Goal: Answer question/provide support: Share knowledge or assist other users

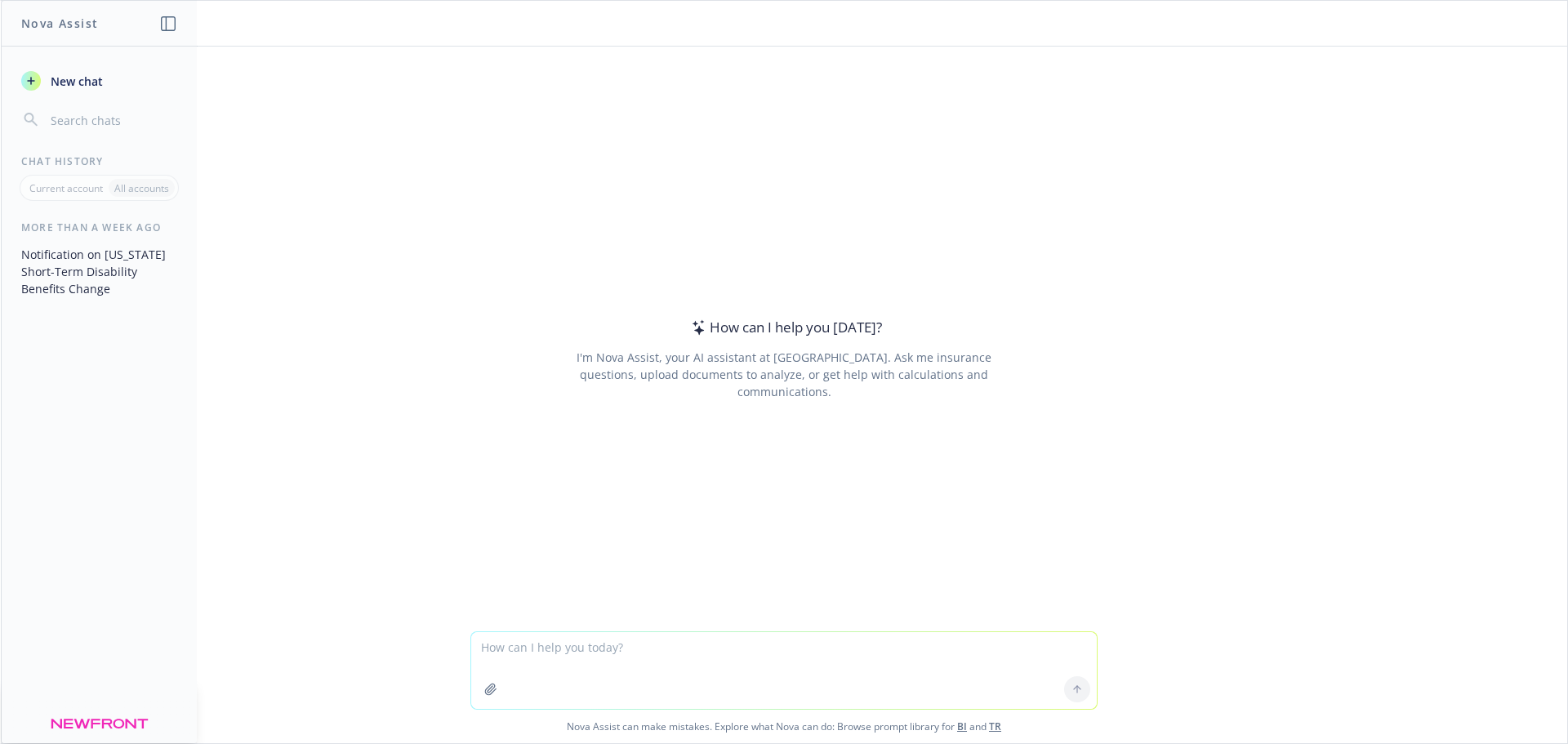
drag, startPoint x: 1421, startPoint y: 0, endPoint x: 1002, endPoint y: 138, distance: 441.1
click at [1008, 162] on div "How can I help you [DATE]? I'm Nova Assist, your AI assistant at Newfront. Ask …" at bounding box center [784, 359] width 627 height 468
click at [551, 655] on textarea at bounding box center [784, 670] width 626 height 76
click at [596, 642] on textarea at bounding box center [784, 670] width 626 height 76
click at [818, 659] on textarea "Can you please help draft a statement to a company thats" at bounding box center [784, 670] width 626 height 76
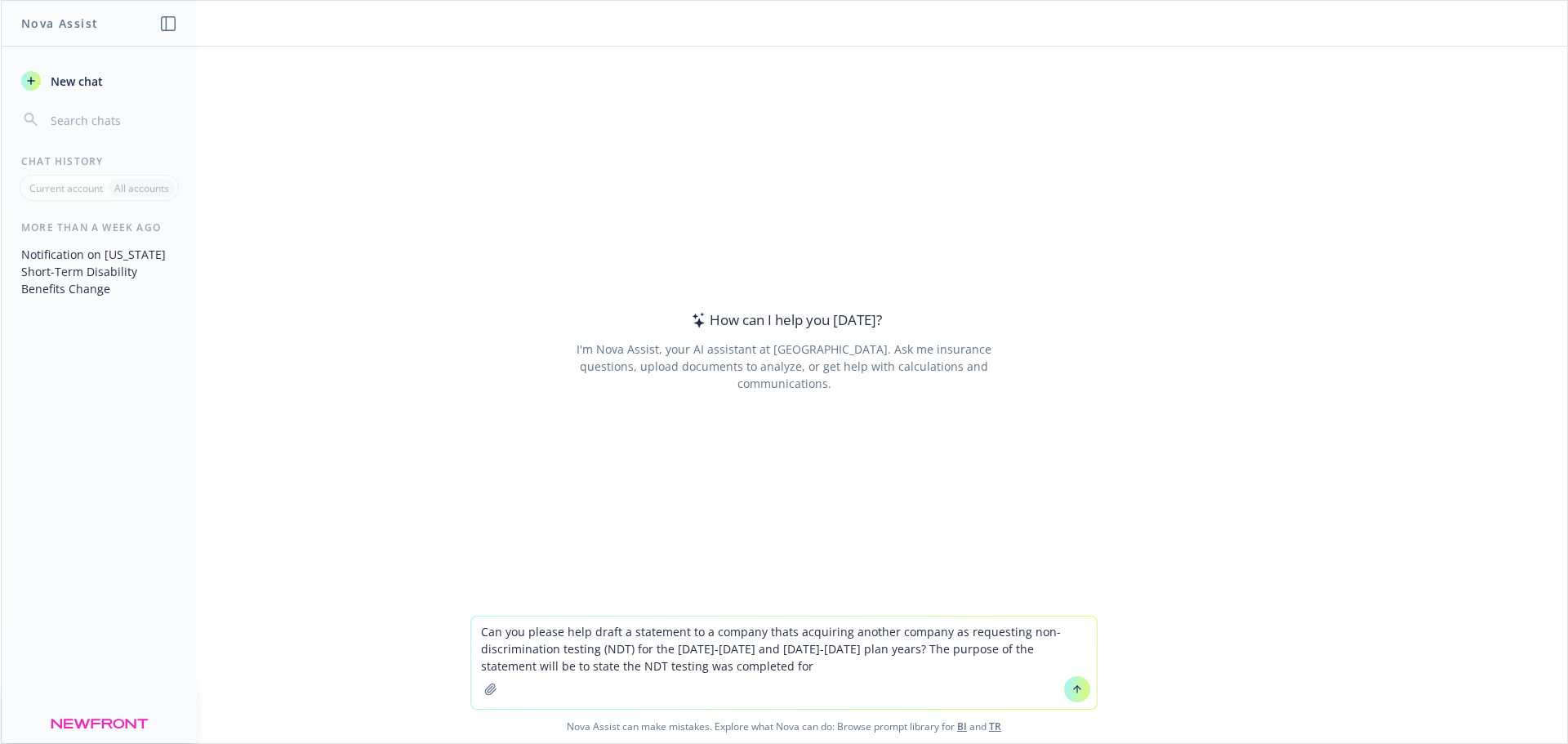
click at [515, 665] on textarea "Can you please help draft a statement to a company thats acquiring another comp…" at bounding box center [784, 663] width 626 height 92
drag, startPoint x: 761, startPoint y: 671, endPoint x: 653, endPoint y: 659, distance: 108.7
click at [653, 659] on textarea "Can you please help draft a statement to a company thats acquiring another comp…" at bounding box center [784, 663] width 626 height 92
drag, startPoint x: 531, startPoint y: 666, endPoint x: 581, endPoint y: 665, distance: 50.0
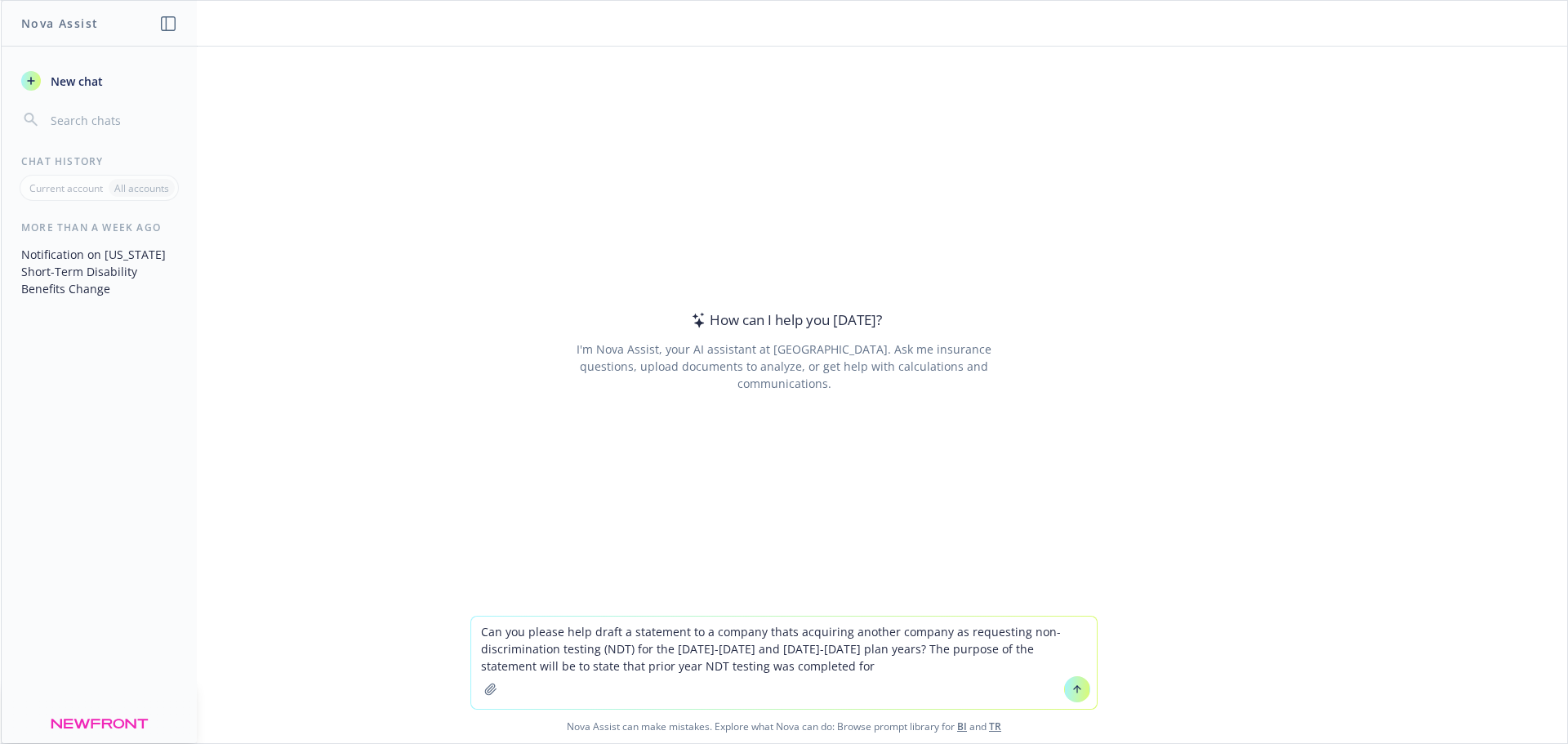
click at [581, 665] on textarea "Can you please help draft a statement to a company thats acquiring another comp…" at bounding box center [784, 663] width 626 height 92
click at [754, 666] on textarea "Can you please help draft a statement to a company thats acquiring another comp…" at bounding box center [784, 663] width 626 height 92
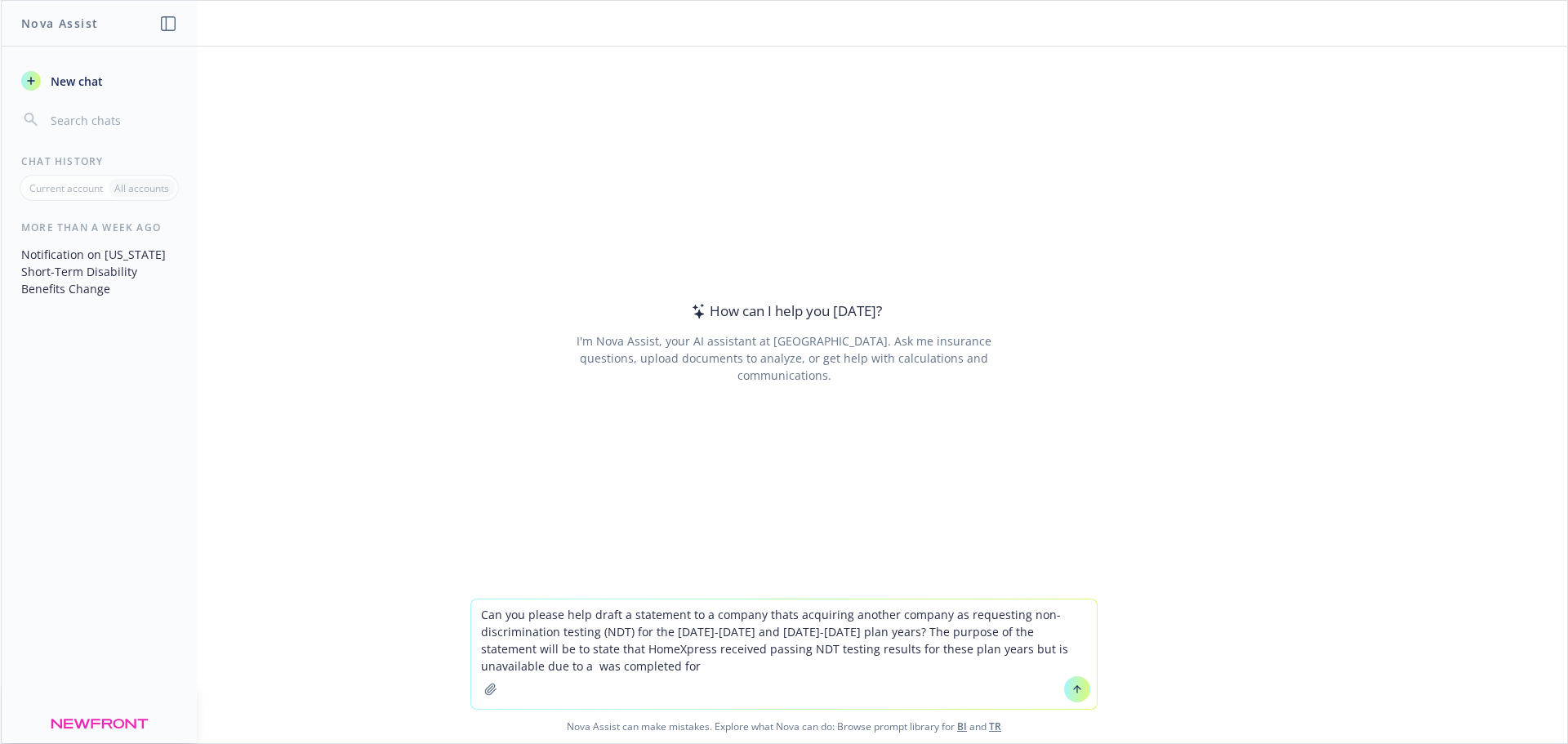
click at [1001, 645] on textarea "Can you please help draft a statement to a company thats acquiring another comp…" at bounding box center [784, 654] width 626 height 109
click at [1002, 649] on textarea "Can you please help draft a statement to a company thats acquiring another comp…" at bounding box center [784, 654] width 626 height 109
click at [597, 669] on textarea "Can you please help draft a statement to a company thats acquiring another comp…" at bounding box center [784, 654] width 626 height 109
click at [663, 670] on textarea "Can you please help draft a statement to a company thats acquiring another comp…" at bounding box center [784, 654] width 626 height 109
drag, startPoint x: 663, startPoint y: 670, endPoint x: 817, endPoint y: 660, distance: 154.3
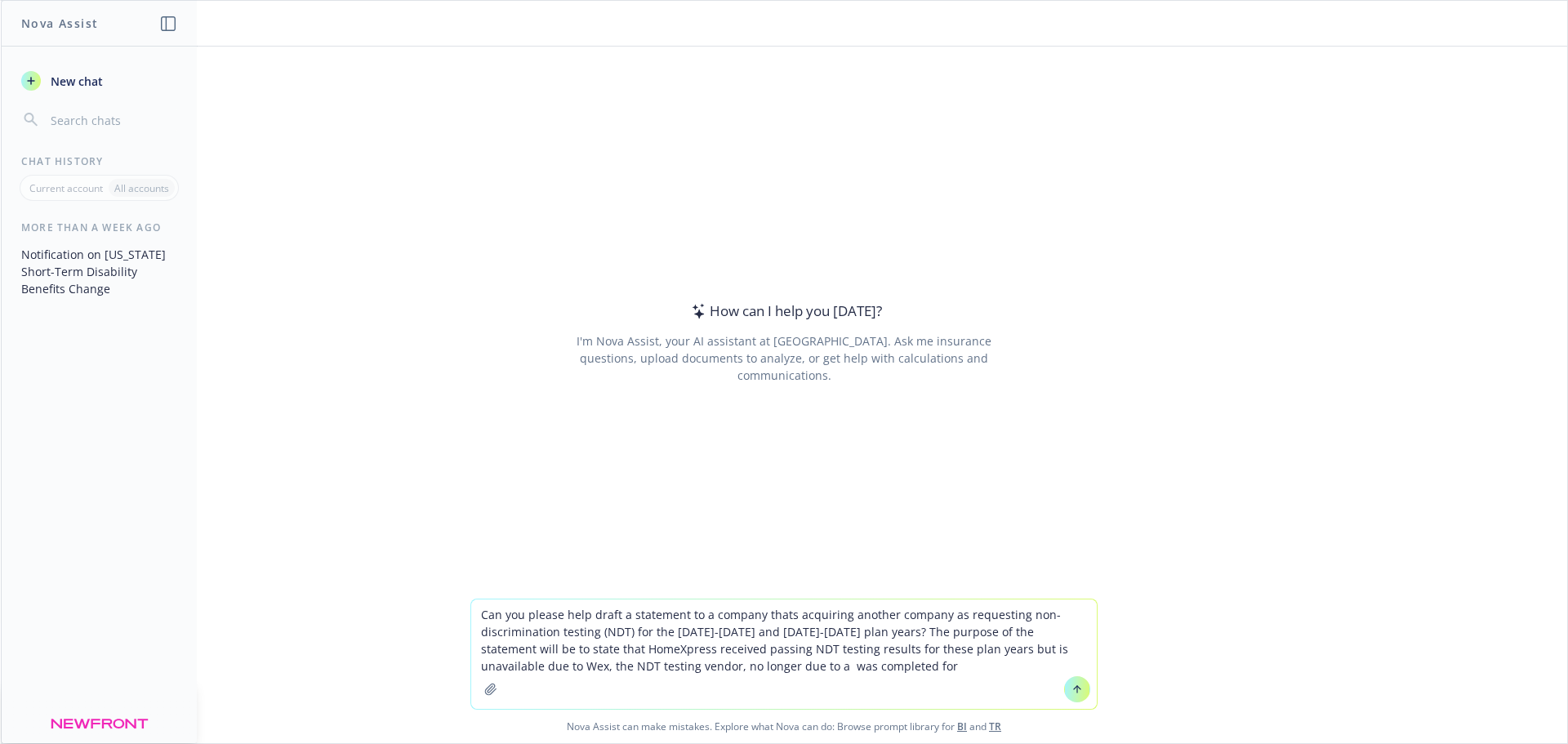
click at [817, 660] on textarea "Can you please help draft a statement to a company thats acquiring another comp…" at bounding box center [784, 654] width 626 height 109
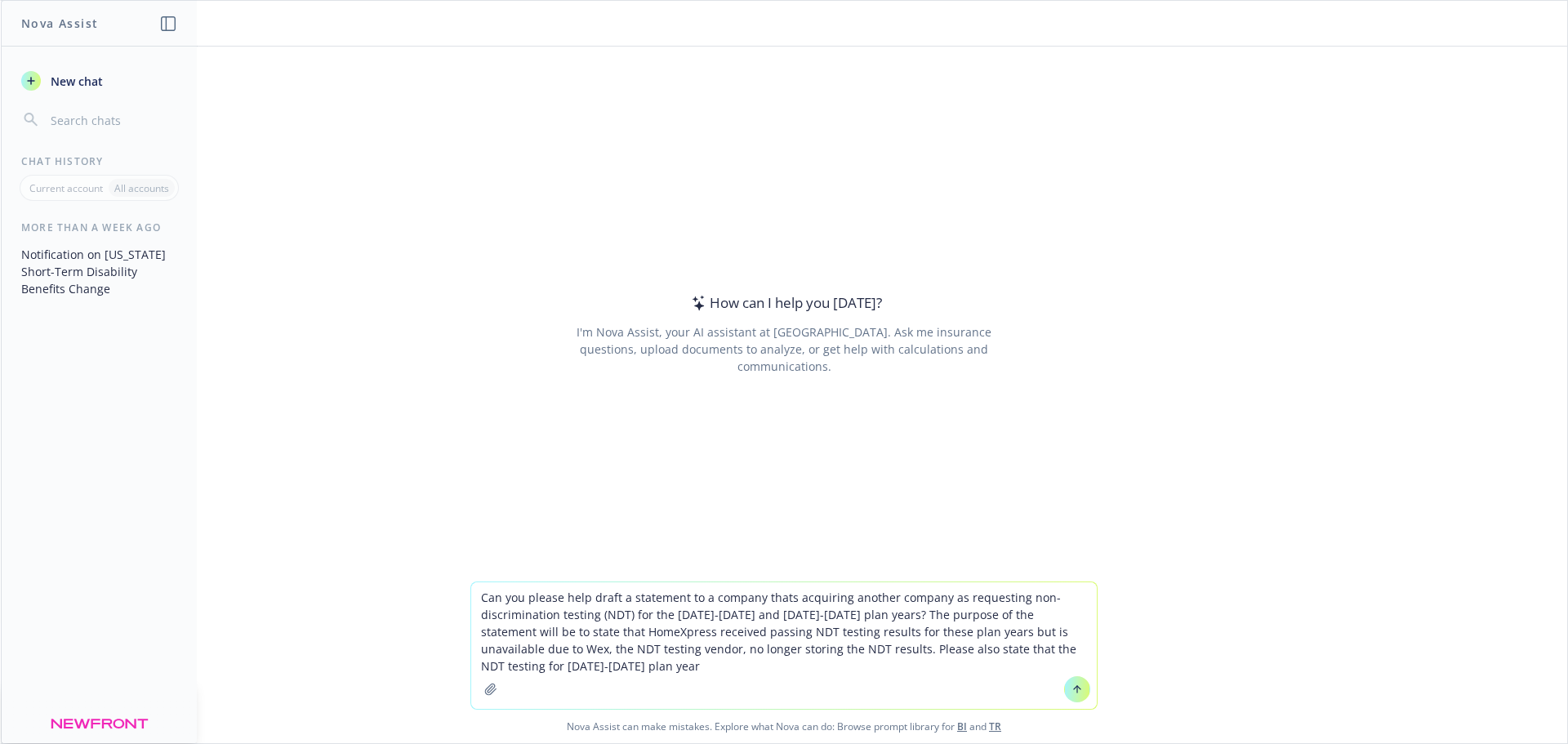
click at [901, 649] on textarea "Can you please help draft a statement to a company thats acquiring another comp…" at bounding box center [784, 646] width 626 height 126
click at [663, 670] on textarea "Can you please help draft a statement to a company thats acquiring another comp…" at bounding box center [784, 646] width 626 height 126
click at [999, 674] on textarea "Can you please help draft a statement to a company thats acquiring another comp…" at bounding box center [784, 646] width 626 height 126
paste textarea "to ensure that employer-sponsored benefits plans, particularly retirement plans…"
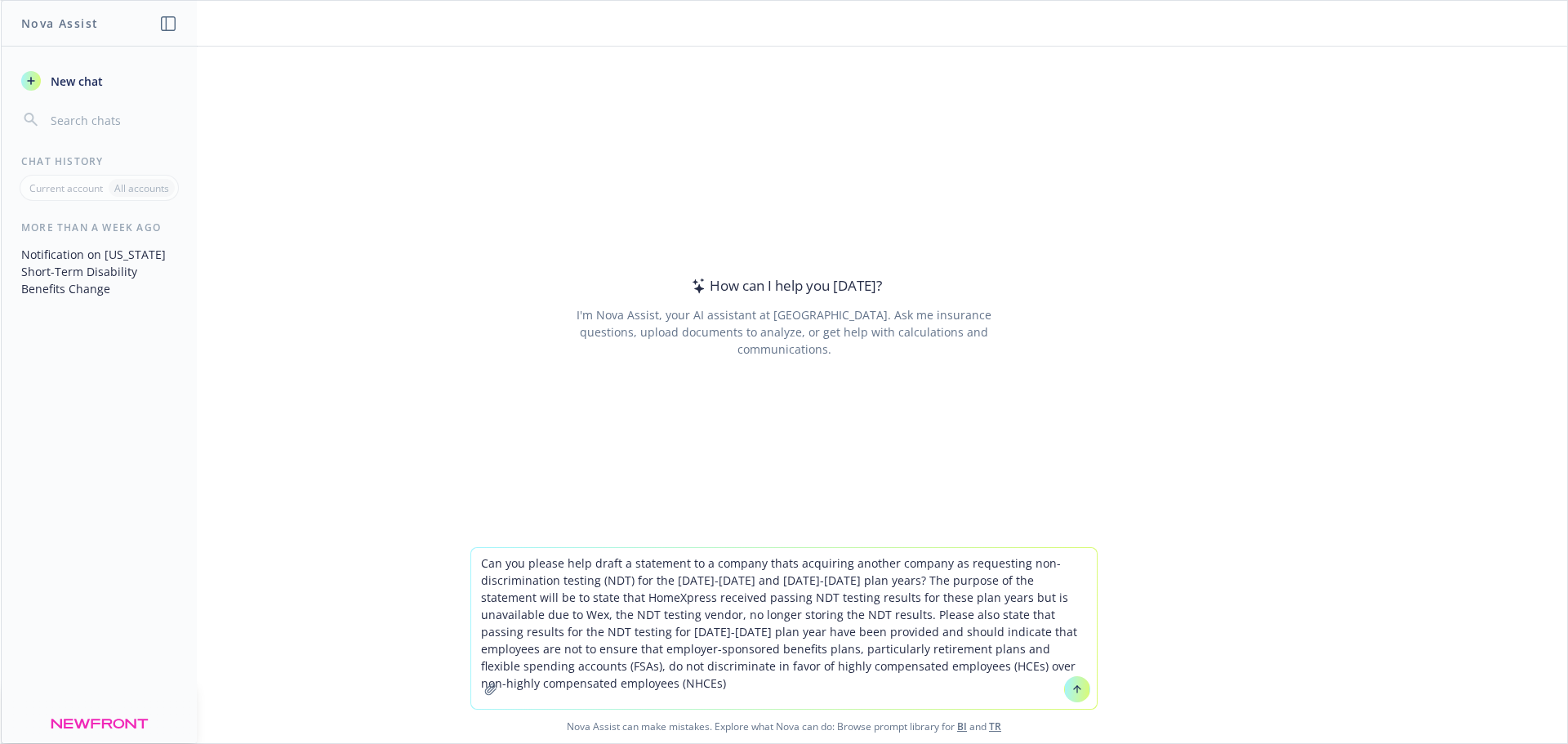
click at [888, 635] on textarea "Can you please help draft a statement to a company thats acquiring another comp…" at bounding box center [784, 628] width 626 height 161
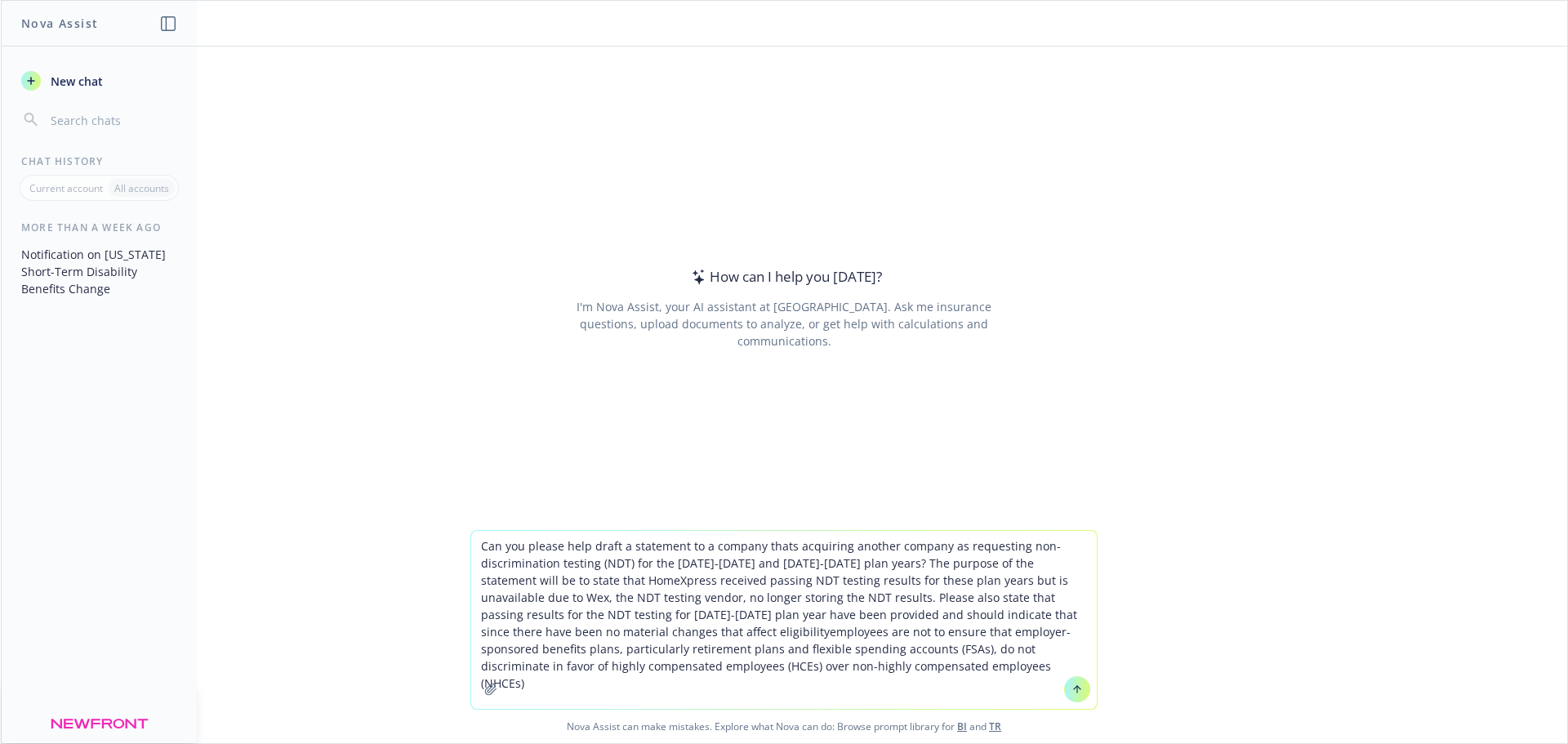
click at [864, 614] on textarea "Can you please help draft a statement to a company thats acquiring another comp…" at bounding box center [784, 620] width 626 height 178
click at [859, 615] on textarea "Can you please help draft a statement to a company thats acquiring another comp…" at bounding box center [784, 620] width 626 height 178
drag, startPoint x: 810, startPoint y: 632, endPoint x: 840, endPoint y: 664, distance: 43.9
click at [840, 664] on textarea "Can you please help draft a statement to a company thats acquiring another comp…" at bounding box center [784, 620] width 626 height 178
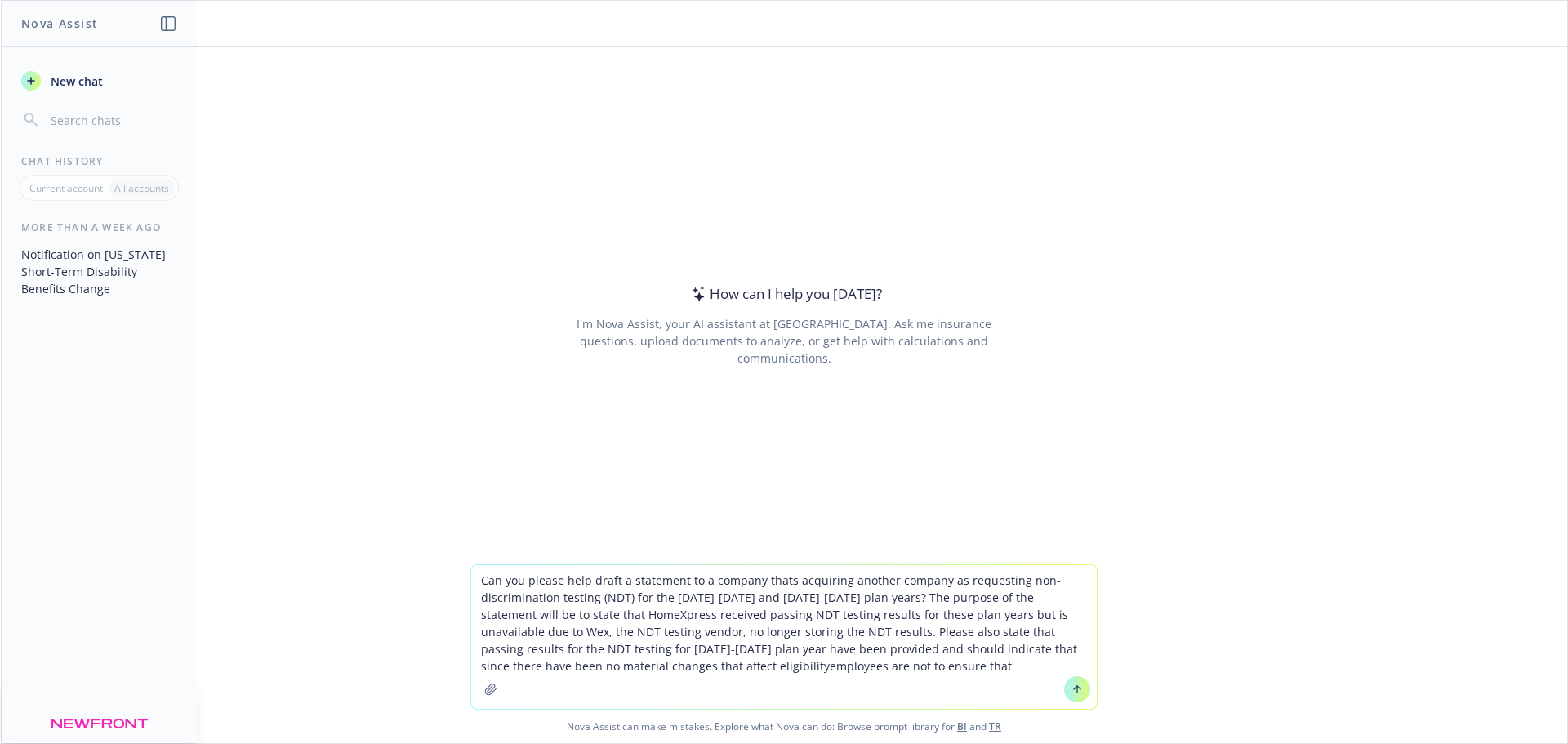
click at [884, 648] on textarea "Can you please help draft a statement to a company thats acquiring another comp…" at bounding box center [784, 637] width 626 height 143
paste textarea "employer-sponsored benefits plans, particularly retirement plans and flexible s…"
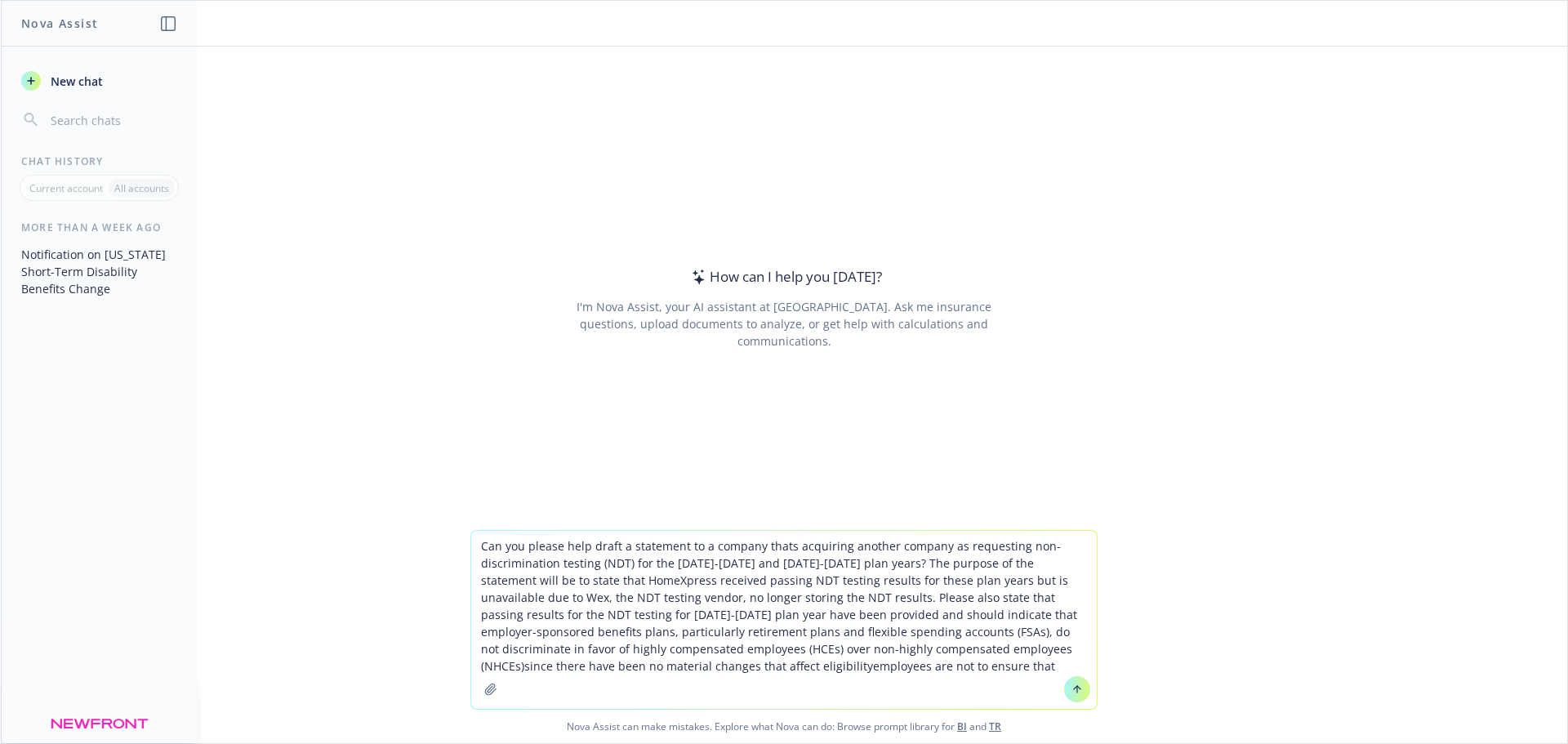
click at [887, 613] on textarea "Can you please help draft a statement to a company thats acquiring another comp…" at bounding box center [784, 620] width 626 height 178
drag, startPoint x: 558, startPoint y: 635, endPoint x: 712, endPoint y: 634, distance: 154.0
click at [712, 634] on textarea "Can you please help draft a statement to a company thats acquiring another comp…" at bounding box center [784, 620] width 626 height 178
click at [579, 663] on textarea "Can you please help draft a statement to a company thats acquiring another comp…" at bounding box center [784, 620] width 626 height 178
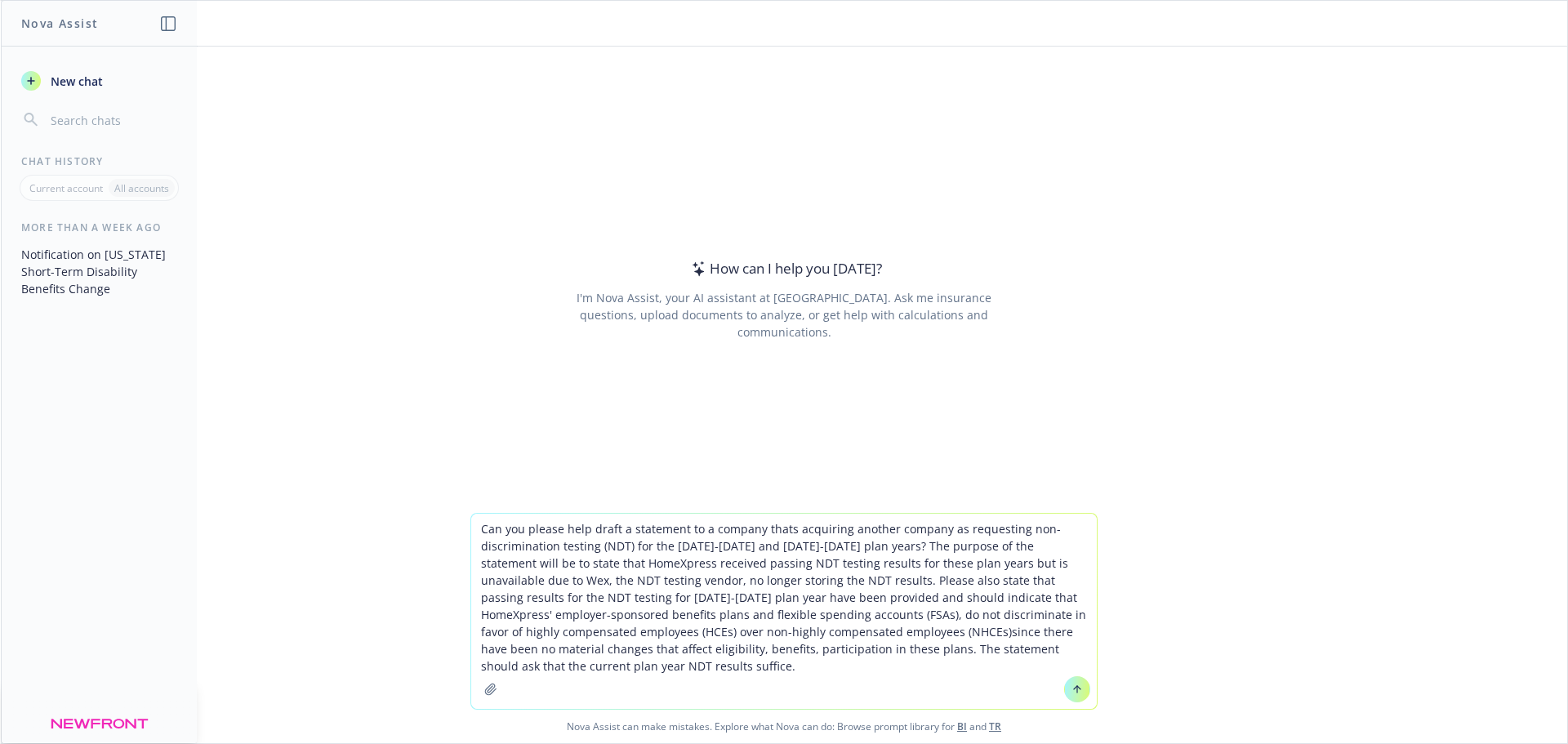
type textarea "Can you please help draft a statement to a company thats acquiring another comp…"
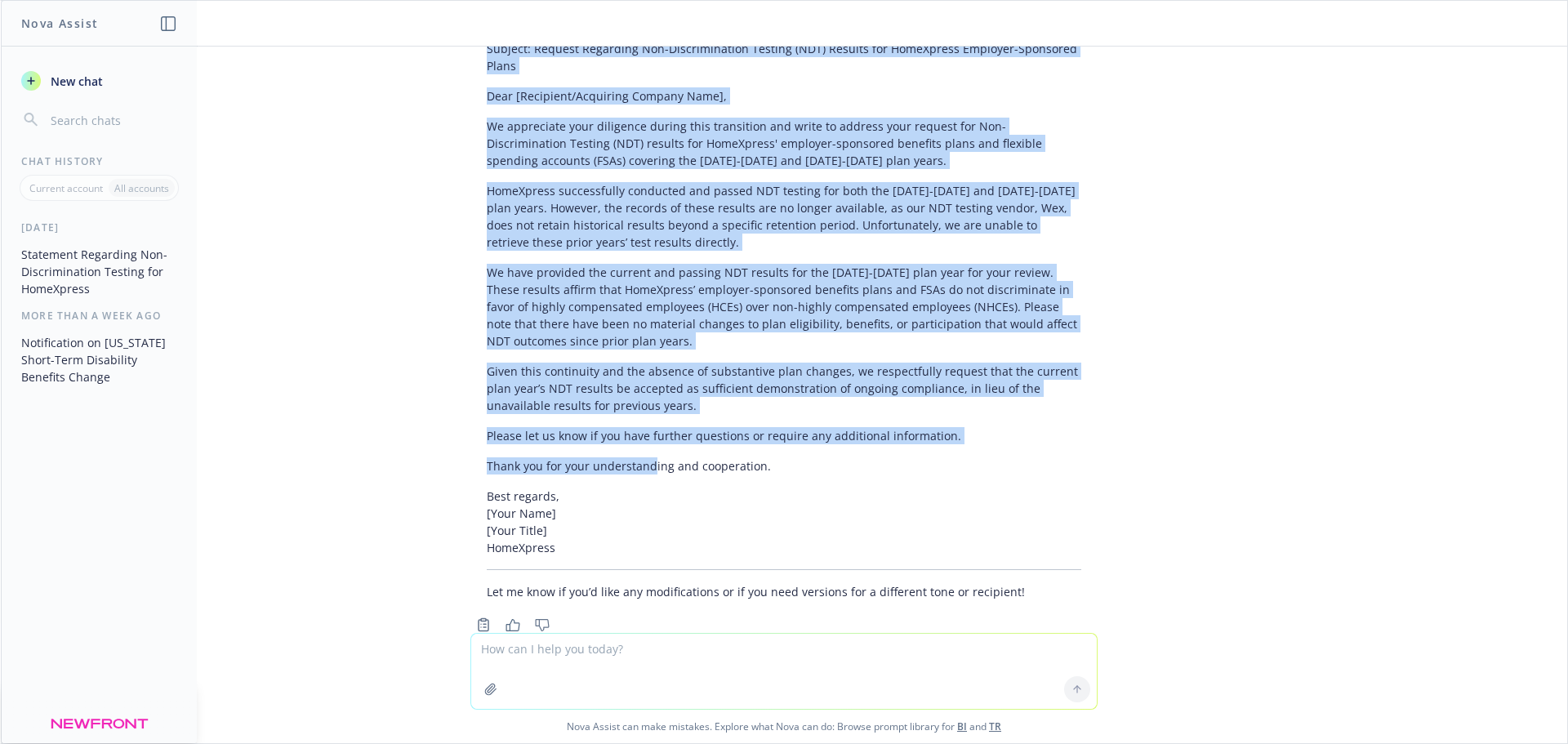
scroll to position [317, 0]
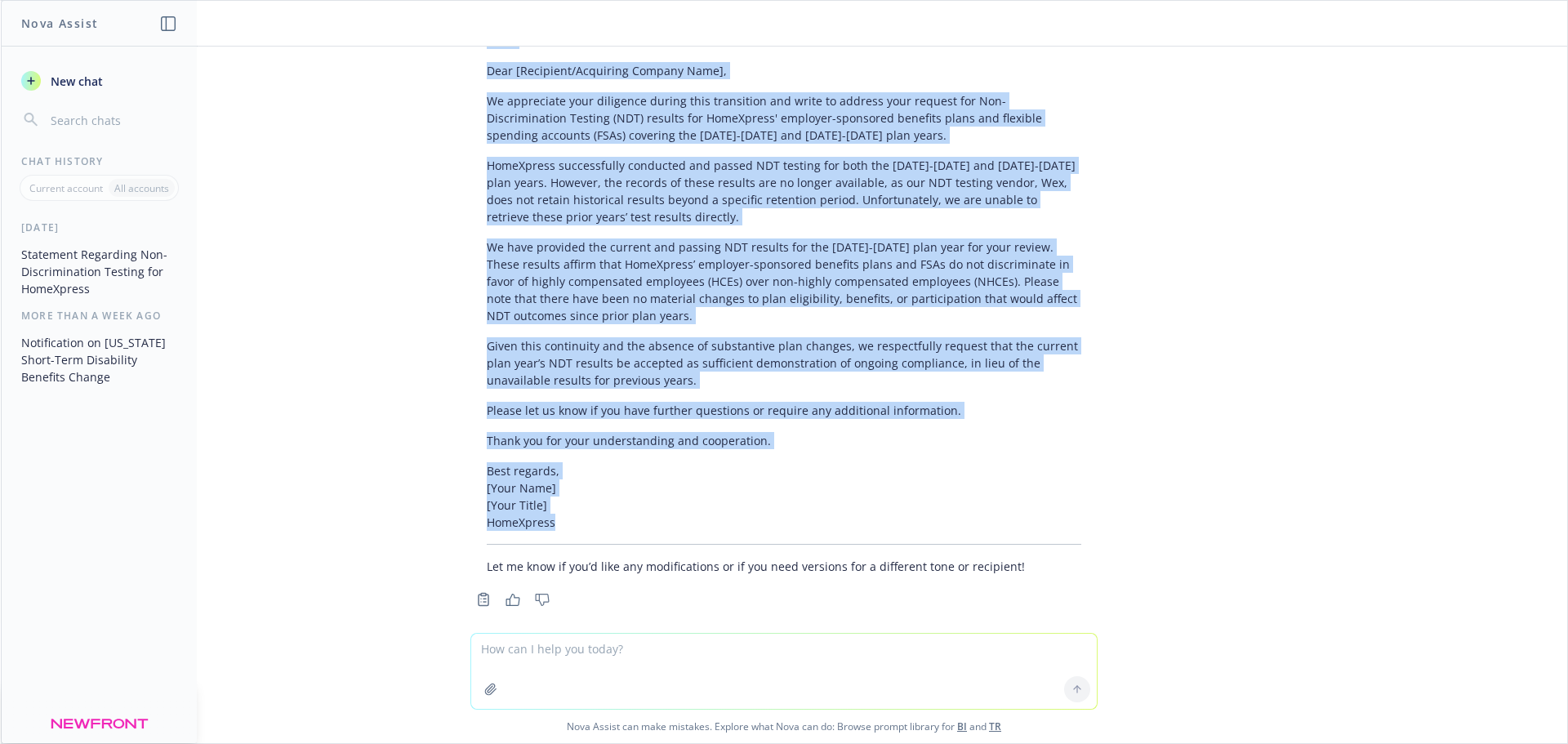
drag, startPoint x: 469, startPoint y: 168, endPoint x: 649, endPoint y: 508, distance: 384.7
click at [649, 508] on div "Certainly! Here’s a draft statement you can use or adapt for your communication…" at bounding box center [784, 273] width 627 height 618
copy div "Loremip: Dolorsi Ametconse Adi-Elitseddoeiusm Tempori (UTL) Etdolor mag AliqUae…"
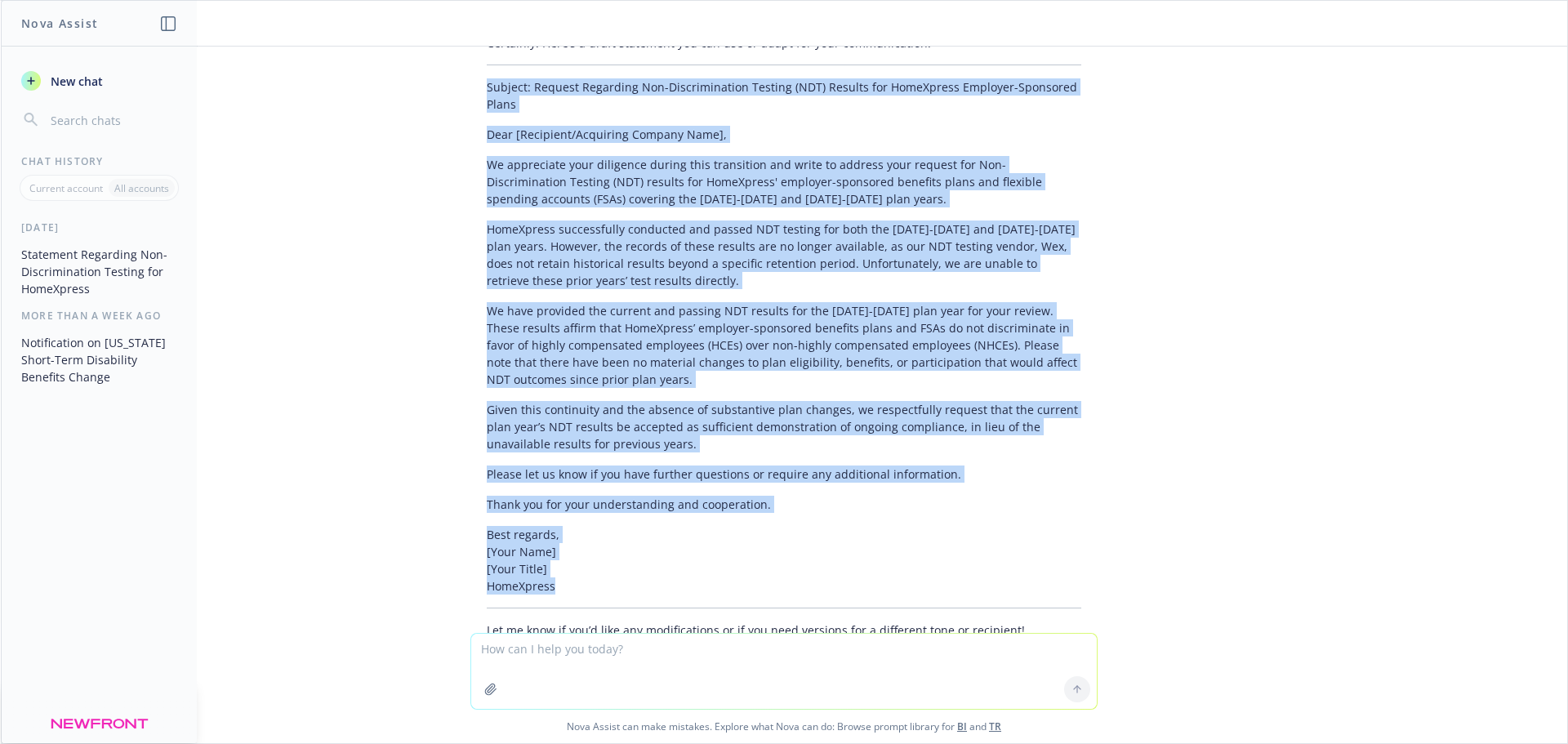
scroll to position [235, 0]
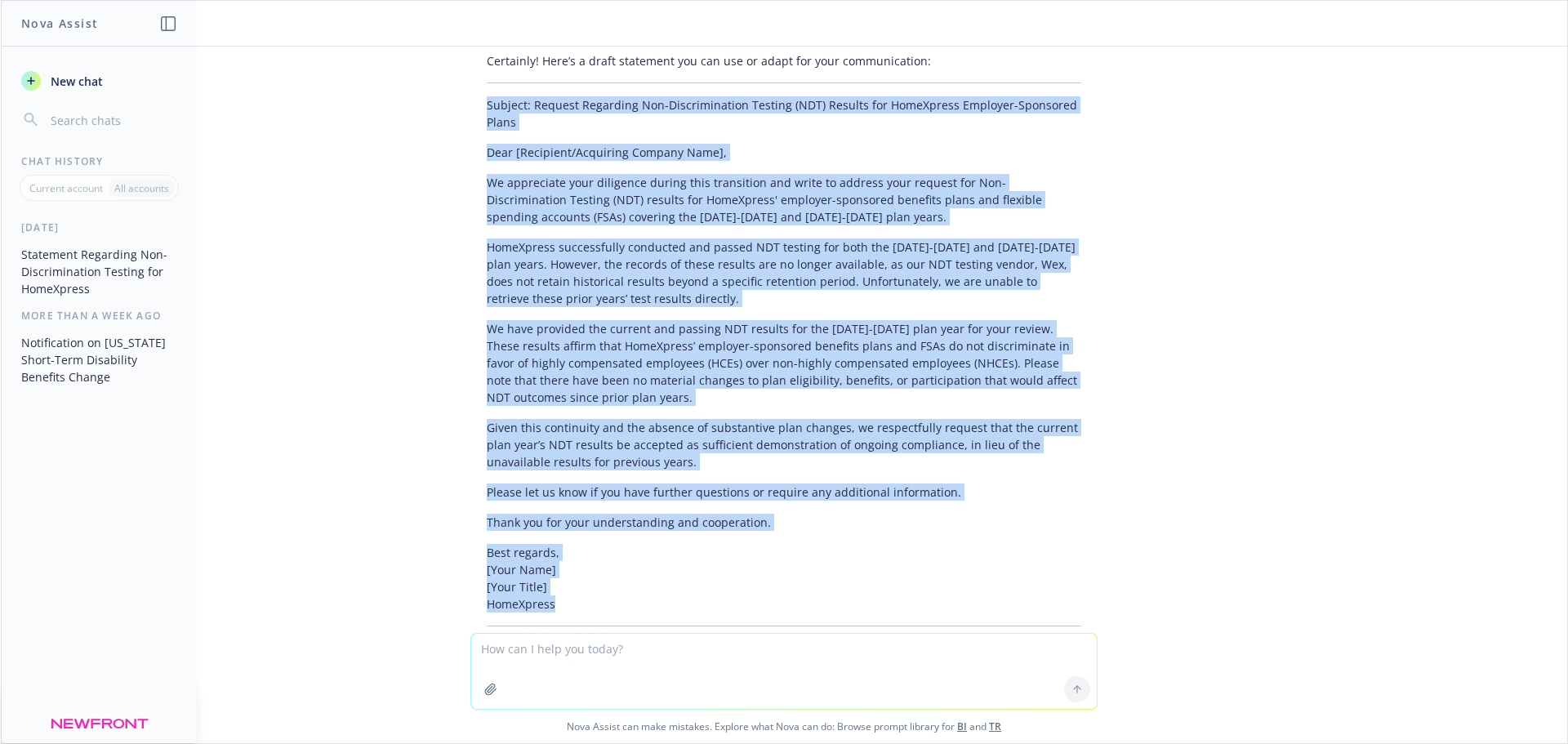
click at [472, 139] on div "Certainly! Here’s a draft statement you can use or adapt for your communication…" at bounding box center [784, 355] width 627 height 618
drag, startPoint x: 469, startPoint y: 82, endPoint x: 618, endPoint y: 582, distance: 521.7
click at [618, 582] on div "Certainly! Here’s a draft statement you can use or adapt for your communication…" at bounding box center [784, 355] width 627 height 618
copy div "Loremip: Dolorsi Ametconse Adi-Elitseddoeiusm Tempori (UTL) Etdolor mag AliqUae…"
click at [498, 199] on p "We appreciate your diligence during this transition and write to address your r…" at bounding box center [784, 200] width 595 height 52
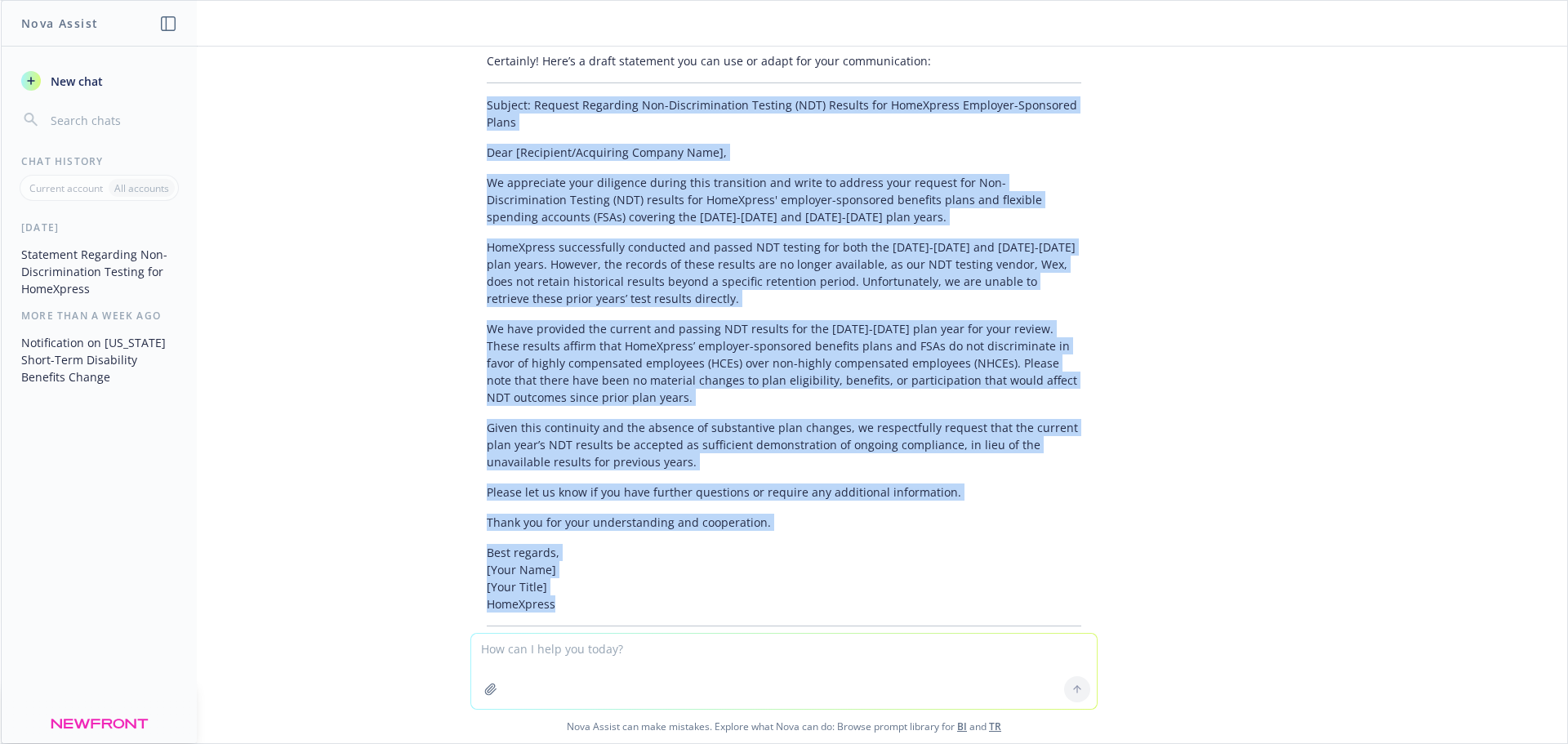
drag, startPoint x: 469, startPoint y: 86, endPoint x: 635, endPoint y: 592, distance: 532.5
click at [635, 592] on div "Certainly! Here’s a draft statement you can use or adapt for your communication…" at bounding box center [784, 355] width 627 height 618
copy div "Loremip: Dolorsi Ametconse Adi-Elitseddoeiusm Tempori (UTL) Etdolor mag AliqUae…"
click at [339, 375] on div "Can you please help draft a statement to a company thats acquiring another comp…" at bounding box center [784, 339] width 1567 height 587
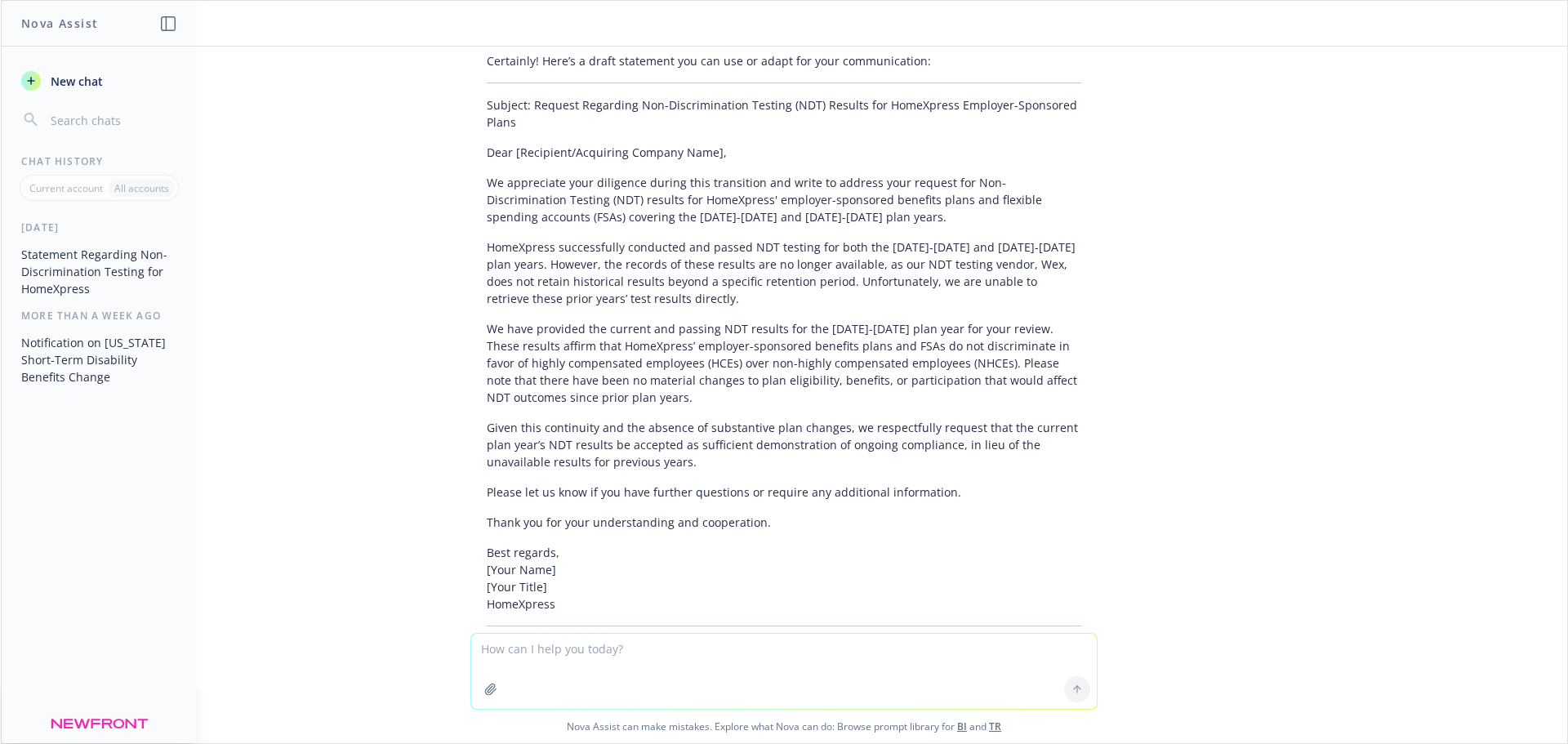
click at [593, 664] on textarea at bounding box center [784, 671] width 626 height 75
type textarea "Thank you!"
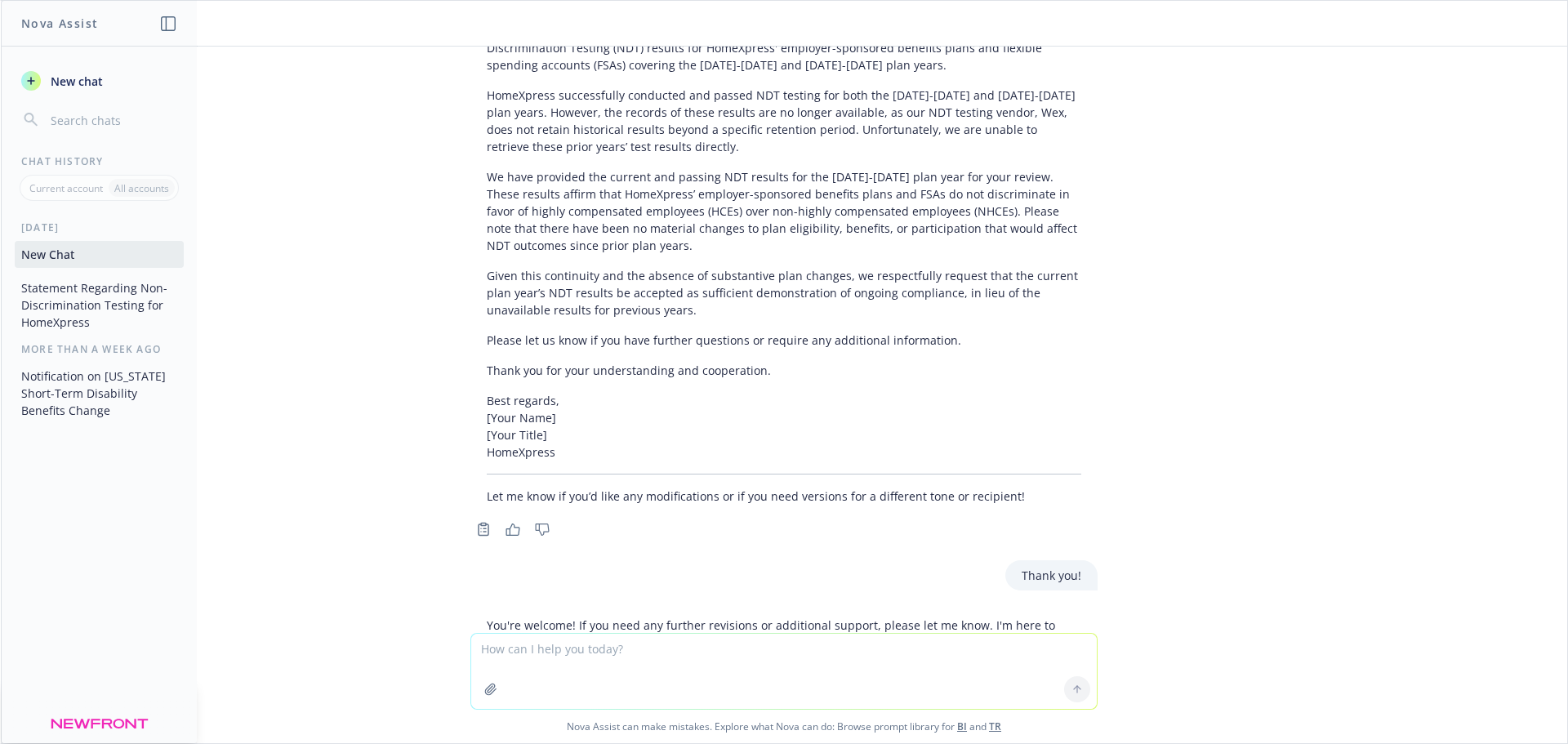
scroll to position [446, 0]
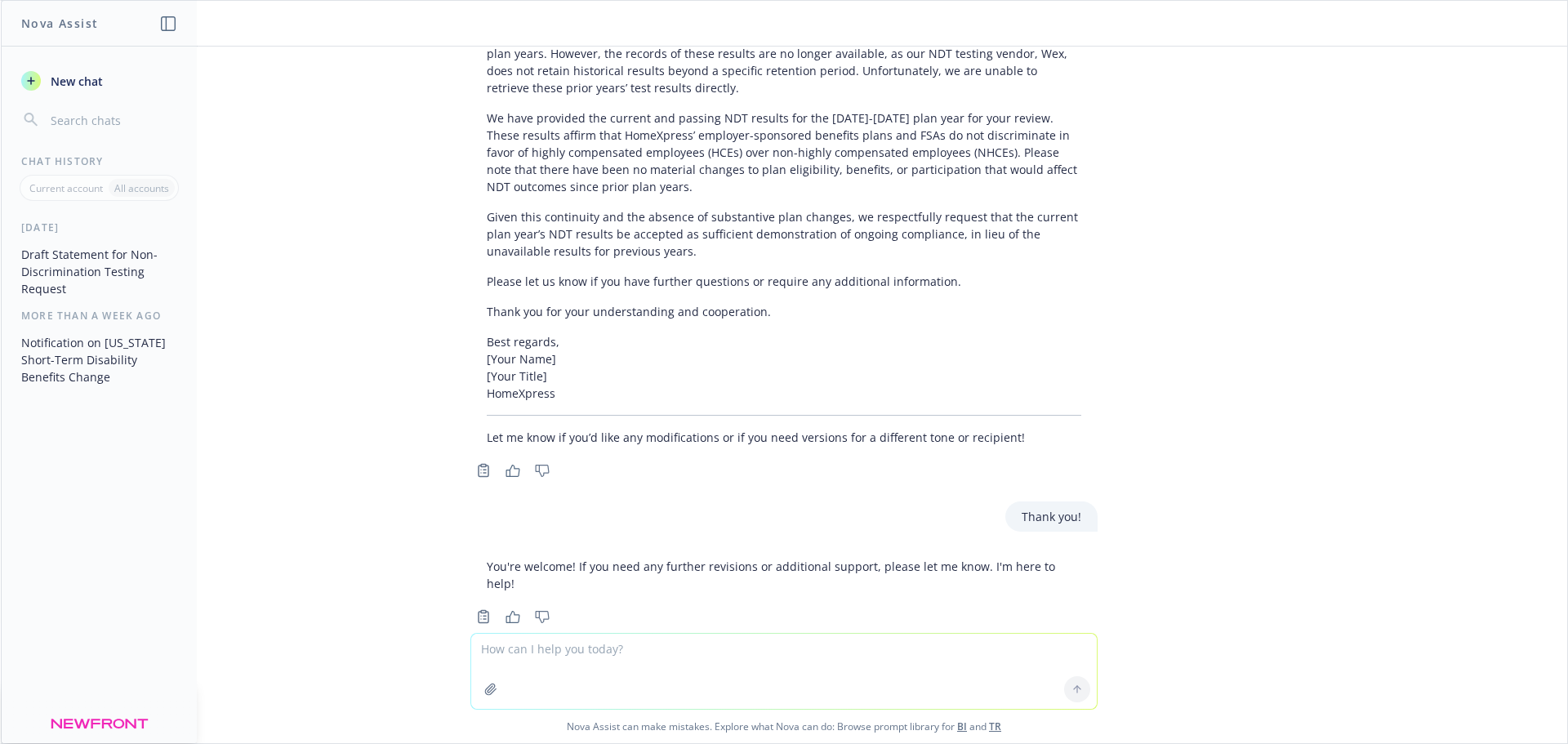
click at [1316, 499] on div "Can you please help draft a statement to a company thats acquiring another comp…" at bounding box center [784, 339] width 1567 height 587
